Goal: Task Accomplishment & Management: Use online tool/utility

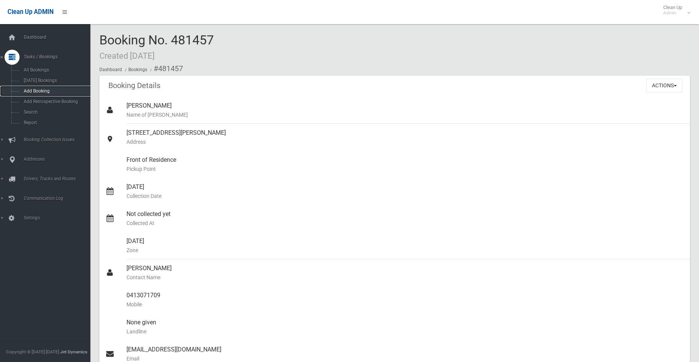
click at [37, 93] on span "Add Booking" at bounding box center [55, 90] width 68 height 5
click at [32, 114] on span "Search" at bounding box center [55, 112] width 68 height 5
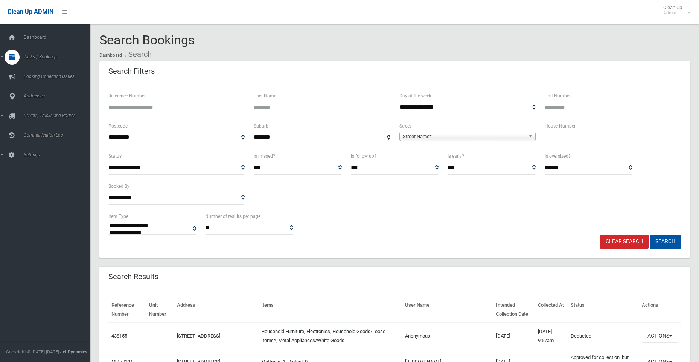
select select
drag, startPoint x: 569, startPoint y: 138, endPoint x: 565, endPoint y: 132, distance: 7.2
click at [569, 138] on input "text" at bounding box center [613, 138] width 136 height 14
type input "***"
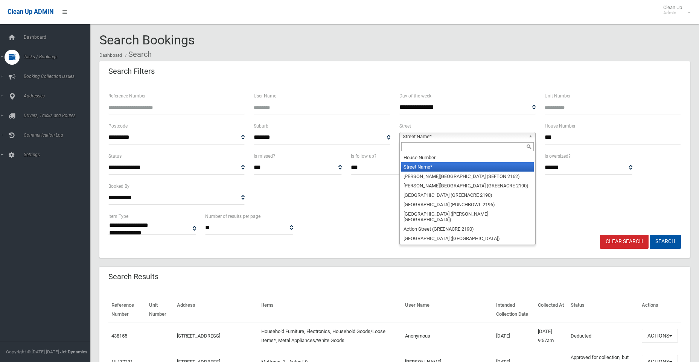
click at [427, 139] on span "Street Name*" at bounding box center [464, 136] width 123 height 9
click at [418, 147] on input "text" at bounding box center [467, 146] width 132 height 9
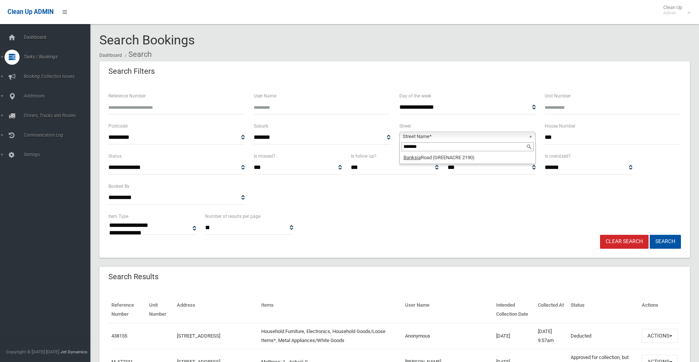
type input "*******"
click at [430, 159] on li "[GEOGRAPHIC_DATA] (GREENACRE 2190)" at bounding box center [467, 157] width 132 height 9
click at [665, 241] on button "Search" at bounding box center [665, 242] width 31 height 14
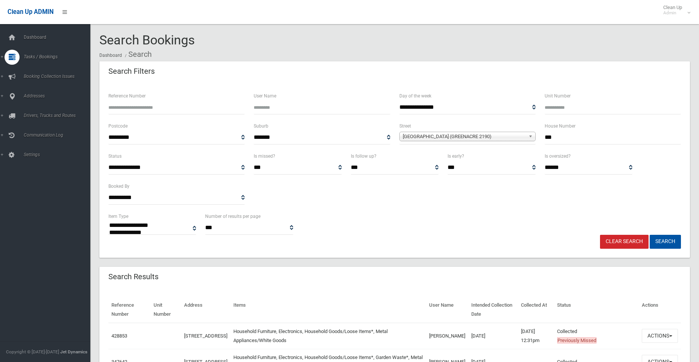
select select
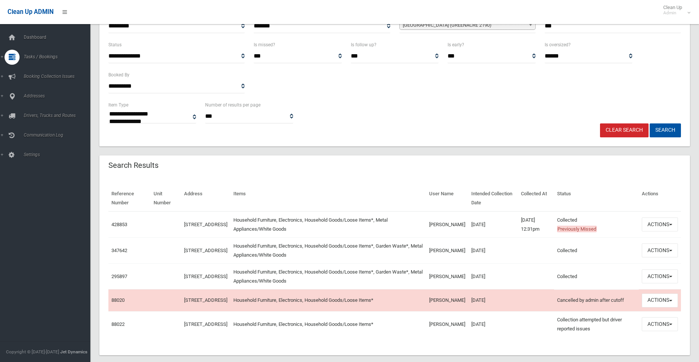
scroll to position [113, 0]
